Goal: Information Seeking & Learning: Learn about a topic

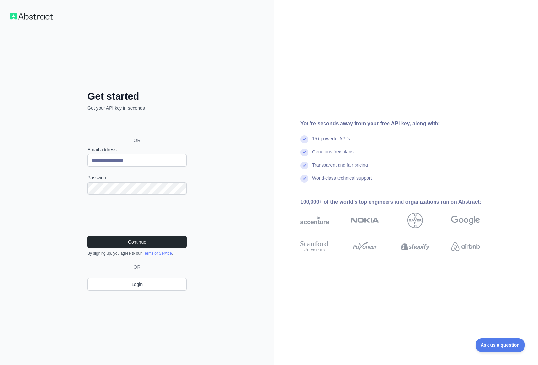
click at [47, 220] on div "**********" at bounding box center [137, 182] width 274 height 365
click at [143, 241] on button "Continue" at bounding box center [136, 242] width 99 height 12
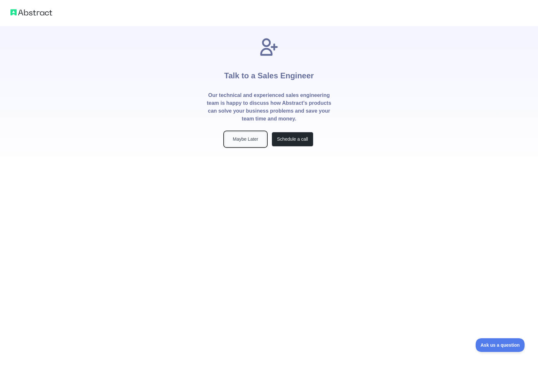
click at [241, 141] on button "Maybe Later" at bounding box center [246, 139] width 42 height 15
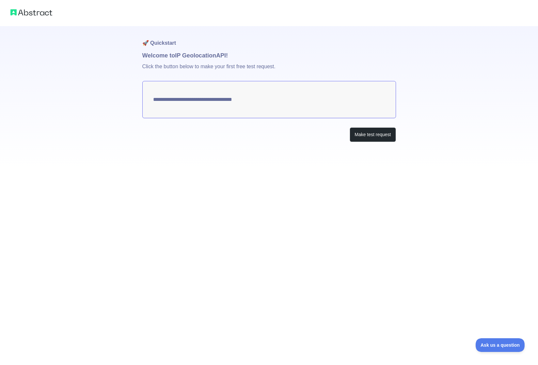
type textarea "**********"
click at [368, 134] on button "Make test request" at bounding box center [373, 134] width 46 height 15
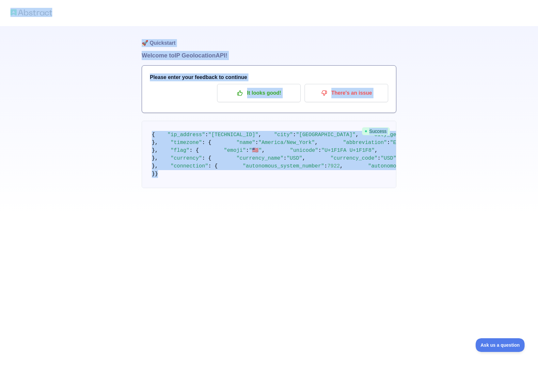
scroll to position [27, 0]
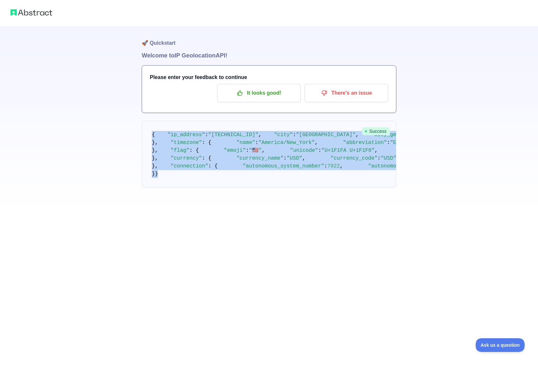
drag, startPoint x: 164, startPoint y: 326, endPoint x: 151, endPoint y: 108, distance: 217.8
click at [151, 121] on pre "{ "ip_address" : "98.208.189.211" , "city" : "Marco Island" , "city_geoname_id"…" at bounding box center [269, 154] width 255 height 67
copy code "{ "ip_address" : "98.208.189.211" , "city" : "Marco Island" , "city_geoname_id"…"
click at [263, 87] on p "It looks good!" at bounding box center [259, 92] width 74 height 11
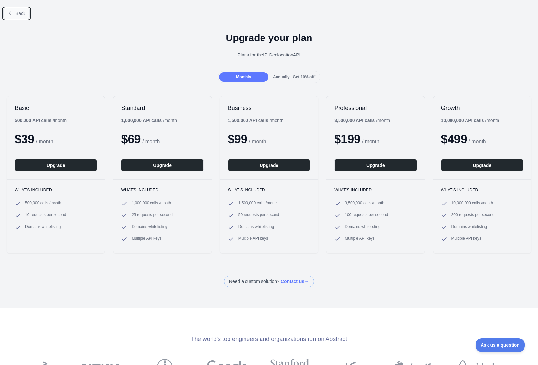
click at [21, 15] on span "Back" at bounding box center [20, 13] width 10 height 5
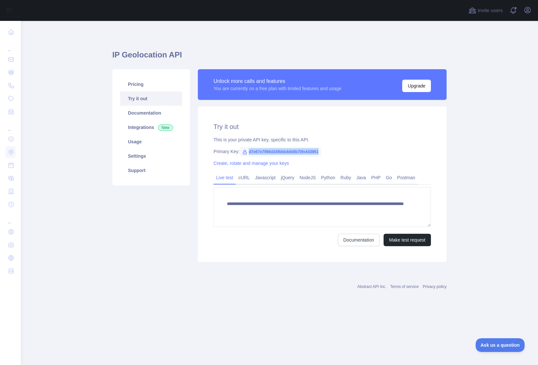
drag, startPoint x: 329, startPoint y: 152, endPoint x: 248, endPoint y: 151, distance: 80.3
click at [248, 151] on span "d7e67e7966d34fbbb4db8b70fe443961" at bounding box center [280, 152] width 81 height 10
copy span "d7e67e7966d34fbbb4db8b70fe443961"
click at [142, 129] on link "Integrations New" at bounding box center [151, 127] width 62 height 14
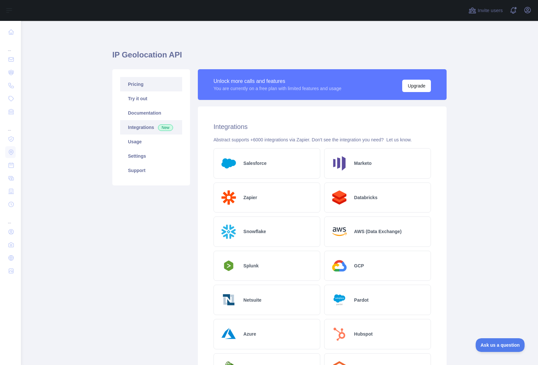
click at [142, 91] on link "Pricing" at bounding box center [151, 84] width 62 height 14
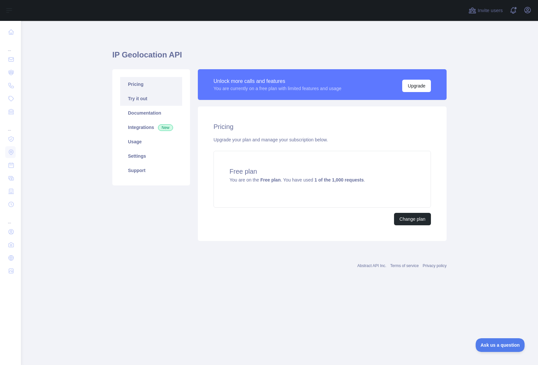
click at [140, 96] on link "Try it out" at bounding box center [151, 98] width 62 height 14
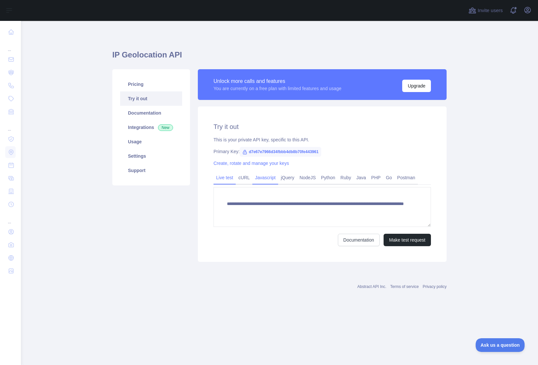
click at [272, 180] on link "Javascript" at bounding box center [265, 177] width 26 height 10
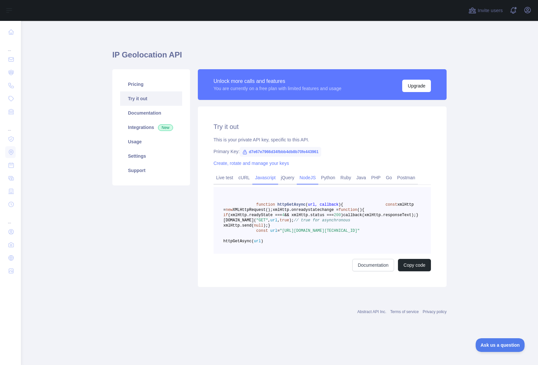
click at [314, 177] on link "NodeJS" at bounding box center [308, 177] width 22 height 10
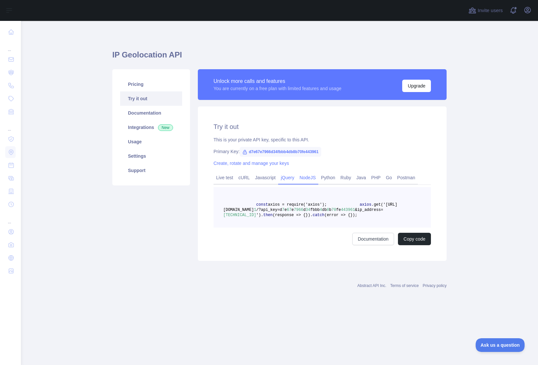
click at [293, 179] on link "jQuery" at bounding box center [287, 177] width 19 height 10
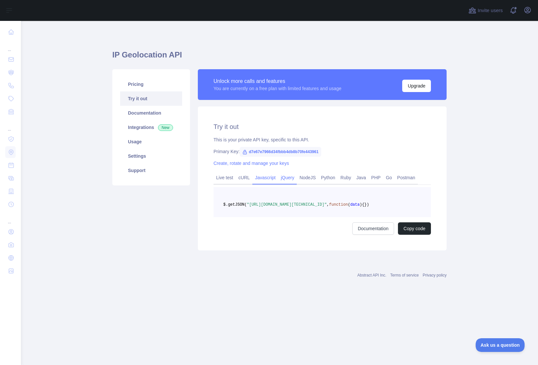
click at [270, 178] on link "Javascript" at bounding box center [265, 177] width 26 height 10
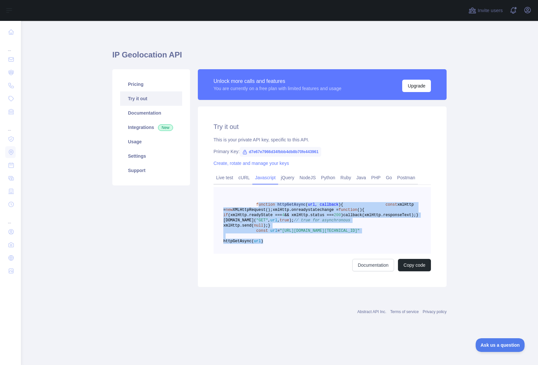
drag, startPoint x: 258, startPoint y: 204, endPoint x: 304, endPoint y: 276, distance: 85.7
click at [304, 254] on pre "function httpGetAsync ( url, callback ) { const xmlHttp = new XMLHttpRequest();…" at bounding box center [322, 220] width 217 height 67
drag, startPoint x: 301, startPoint y: 274, endPoint x: 257, endPoint y: 205, distance: 82.1
click at [257, 205] on pre "function httpGetAsync ( url, callback ) { const xmlHttp = new XMLHttpRequest();…" at bounding box center [322, 220] width 217 height 67
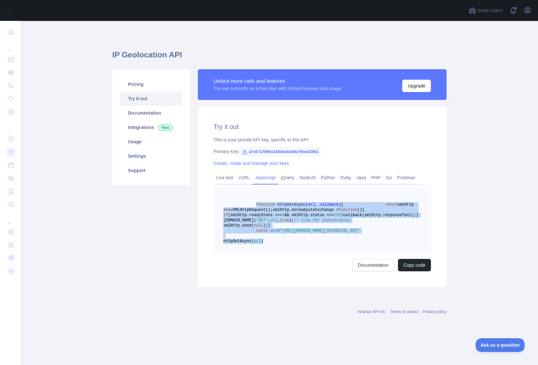
copy code "function httpGetAsync ( url, callback ) { const xmlHttp = new XMLHttpRequest();…"
click at [291, 178] on link "jQuery" at bounding box center [287, 177] width 19 height 10
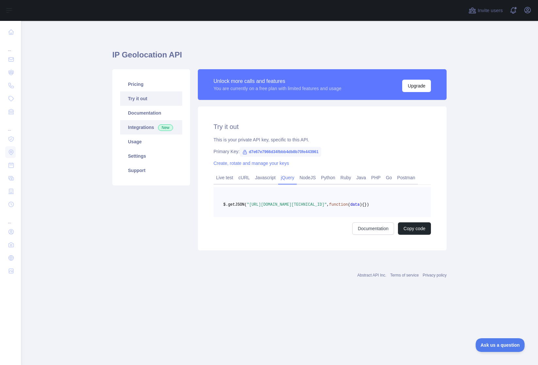
click at [137, 127] on link "Integrations New" at bounding box center [151, 127] width 62 height 14
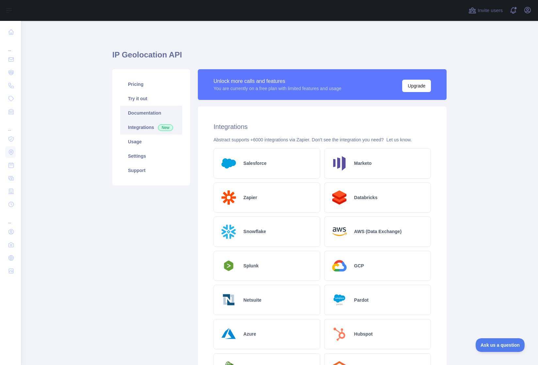
click at [147, 108] on link "Documentation" at bounding box center [151, 113] width 62 height 14
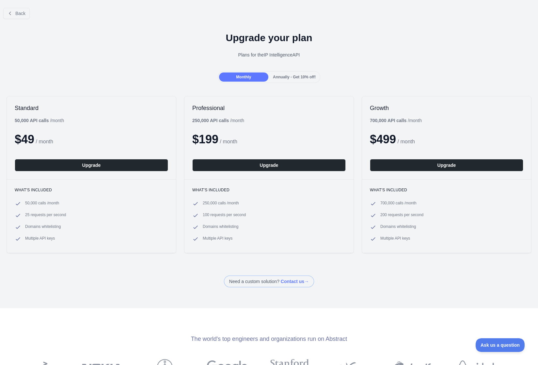
click at [291, 77] on span "Annually - Get 10% off!" at bounding box center [294, 77] width 43 height 5
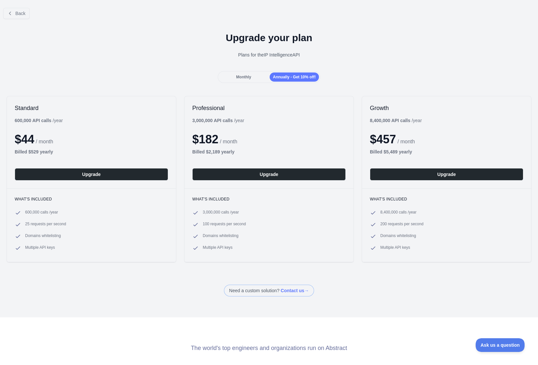
click at [256, 79] on div "Monthly" at bounding box center [243, 76] width 49 height 9
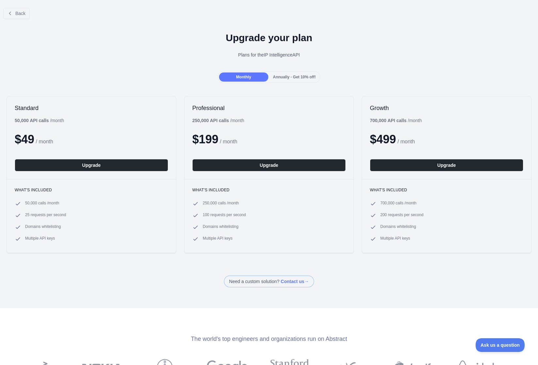
click at [301, 78] on span "Annually - Get 10% off!" at bounding box center [294, 77] width 43 height 5
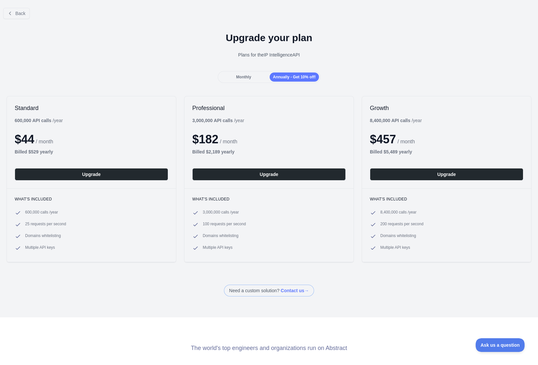
click at [257, 78] on div "Monthly" at bounding box center [243, 76] width 49 height 9
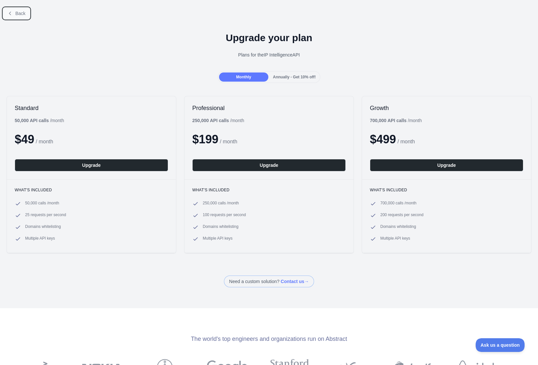
click at [15, 13] on span "Back" at bounding box center [20, 13] width 10 height 5
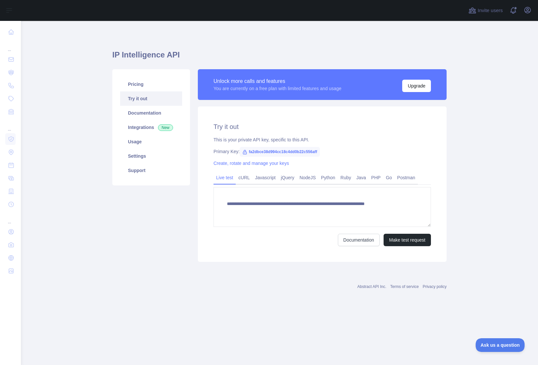
type textarea "**********"
drag, startPoint x: 327, startPoint y: 152, endPoint x: 249, endPoint y: 153, distance: 77.4
click at [249, 153] on span "fa2dbce38d994cc18c4dd0b22c556aff" at bounding box center [280, 152] width 80 height 10
copy span "fa2dbce38d994cc18c4dd0b22c556aff"
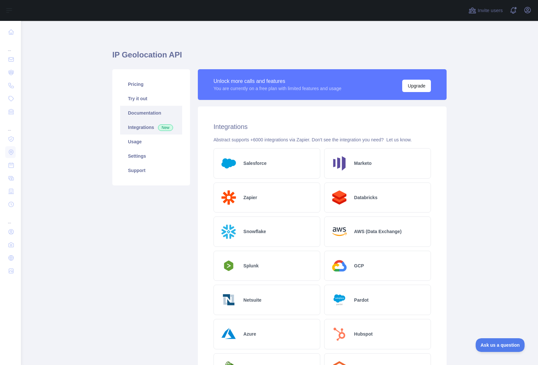
click at [140, 112] on link "Documentation" at bounding box center [151, 113] width 62 height 14
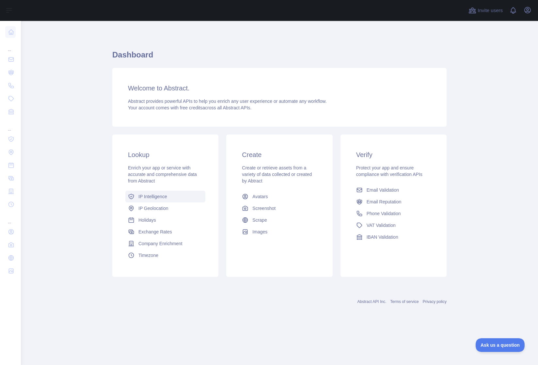
click at [159, 195] on span "IP Intelligence" at bounding box center [152, 196] width 29 height 7
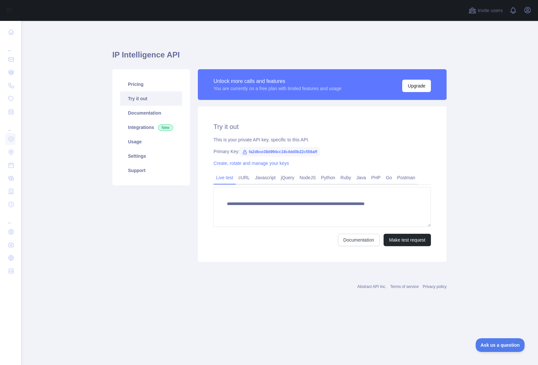
type textarea "**********"
click at [144, 140] on link "Usage" at bounding box center [151, 142] width 62 height 14
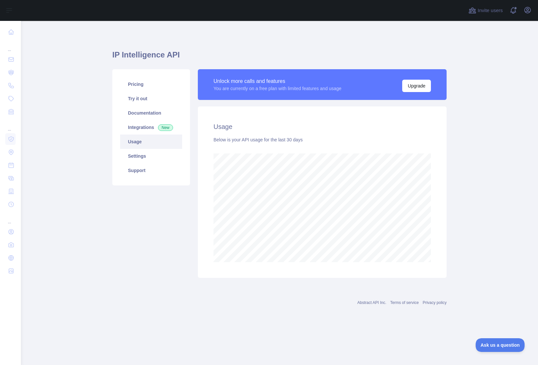
scroll to position [344, 517]
click at [142, 153] on link "Settings" at bounding box center [151, 156] width 62 height 14
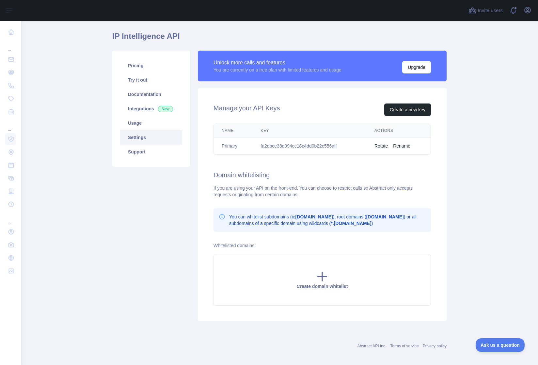
scroll to position [23, 0]
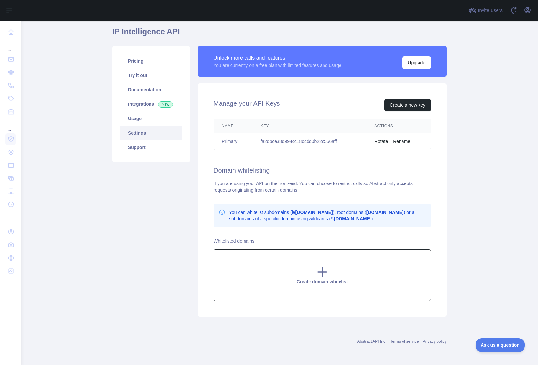
click at [320, 274] on icon at bounding box center [322, 271] width 13 height 13
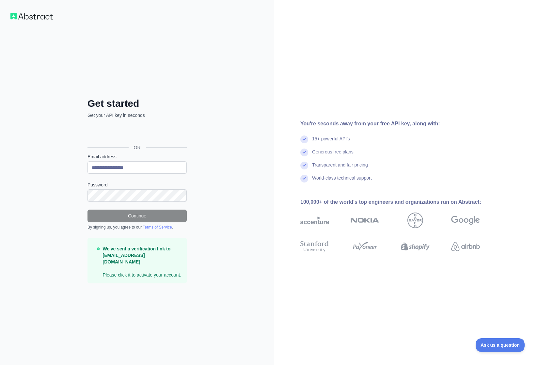
drag, startPoint x: 213, startPoint y: 210, endPoint x: 131, endPoint y: 210, distance: 82.6
click at [213, 210] on div "**********" at bounding box center [137, 182] width 274 height 365
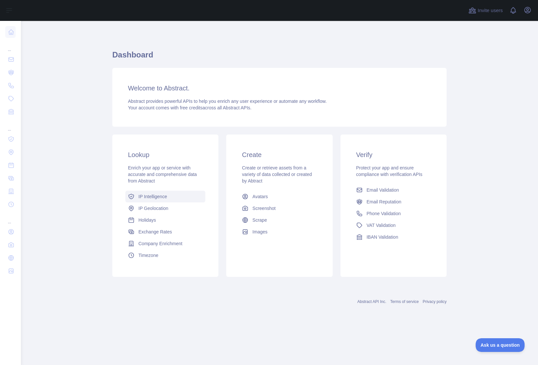
click at [152, 199] on span "IP Intelligence" at bounding box center [152, 196] width 29 height 7
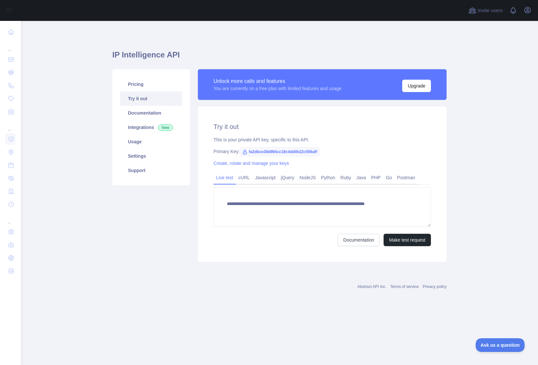
type textarea "**********"
click at [152, 116] on link "Documentation" at bounding box center [151, 113] width 62 height 14
